Goal: Task Accomplishment & Management: Manage account settings

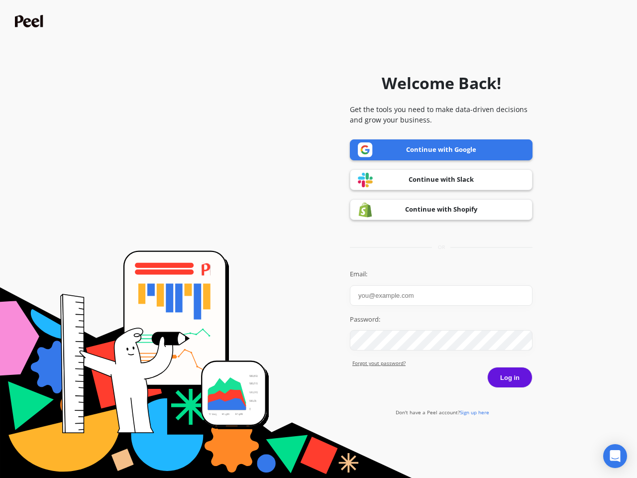
click at [615, 456] on icon "Open Intercom Messenger" at bounding box center [615, 456] width 10 height 12
